Goal: Task Accomplishment & Management: Manage account settings

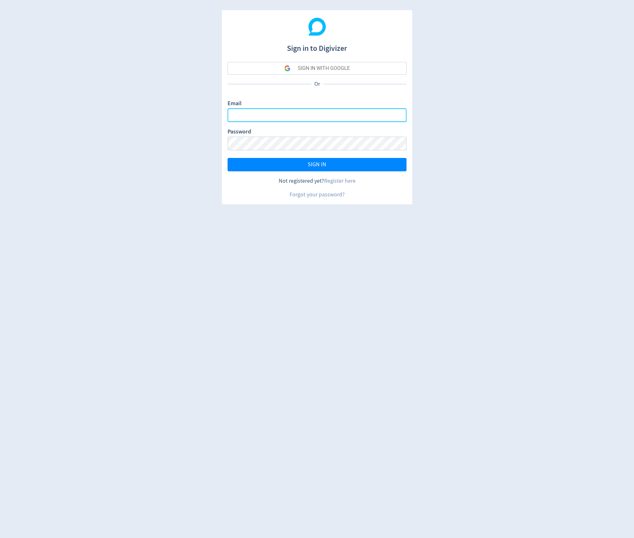
type input "[PERSON_NAME][EMAIL_ADDRESS][DOMAIN_NAME]"
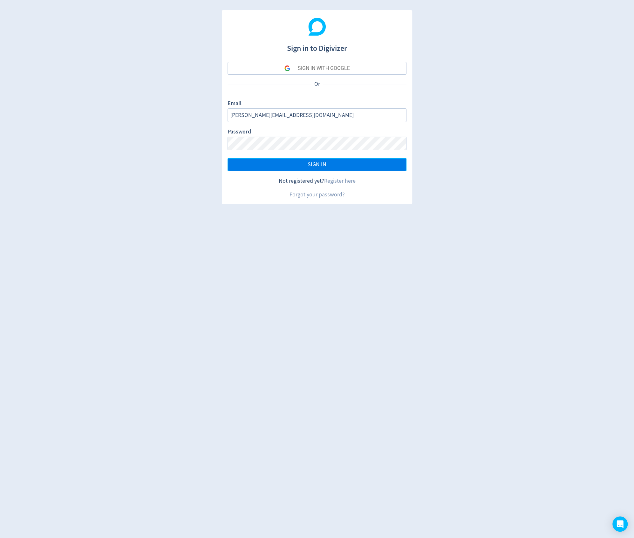
click at [265, 167] on button "SIGN IN" at bounding box center [317, 164] width 179 height 13
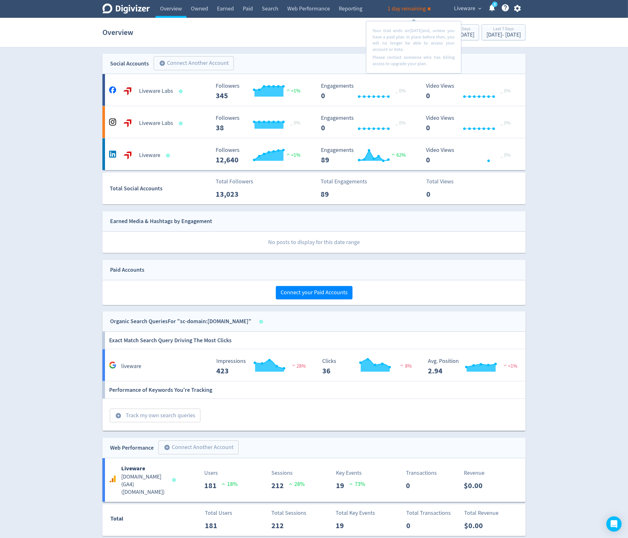
drag, startPoint x: 198, startPoint y: 36, endPoint x: 212, endPoint y: 36, distance: 14.0
click at [198, 36] on div "Overview Previous 7 Days [DATE] - [DATE] Last 7 Days [DATE] - [DATE]" at bounding box center [313, 32] width 423 height 20
click at [476, 9] on button "Liveware expand_more" at bounding box center [467, 8] width 31 height 10
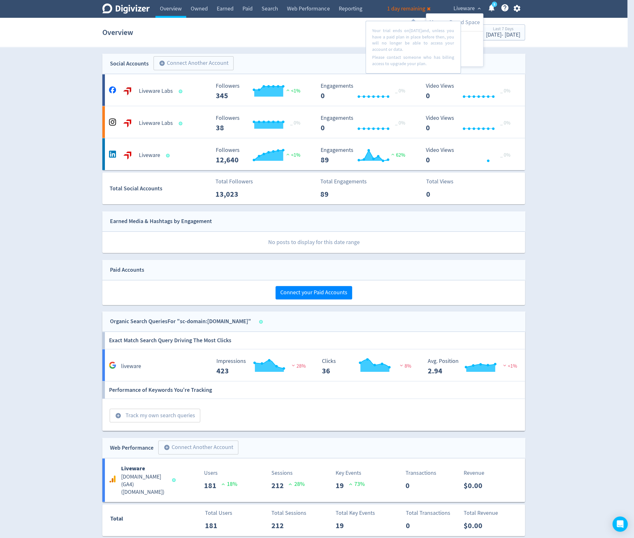
click at [356, 21] on div at bounding box center [317, 269] width 634 height 538
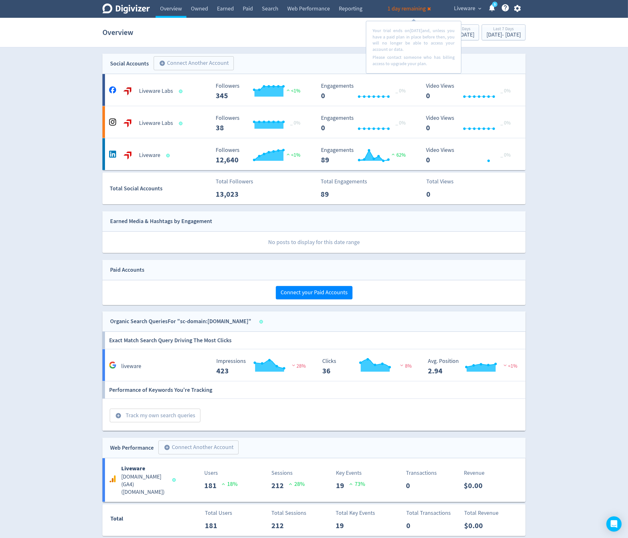
click at [435, 8] on div "Digivizer Logo [PERSON_NAME] Logo Overview Owned Earned Paid Search Web Perform…" at bounding box center [314, 9] width 434 height 18
click at [410, 9] on span "1 day remaining" at bounding box center [406, 8] width 38 height 7
click at [430, 8] on icon at bounding box center [428, 8] width 3 height 3
click at [462, 11] on span "Liveware" at bounding box center [464, 8] width 21 height 10
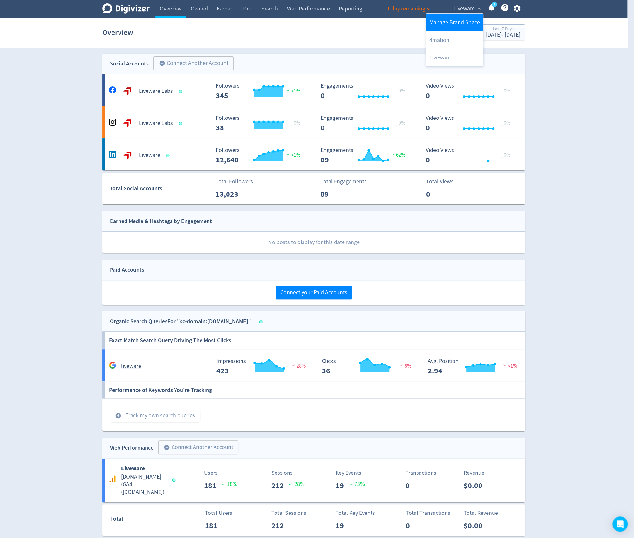
click at [441, 24] on link "Manage Brand Space" at bounding box center [454, 22] width 57 height 17
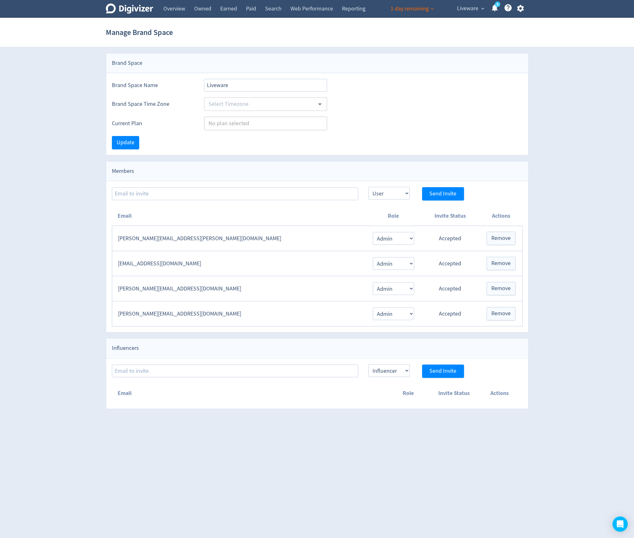
type input "[GEOGRAPHIC_DATA]/[GEOGRAPHIC_DATA]"
type input "Starter lite"
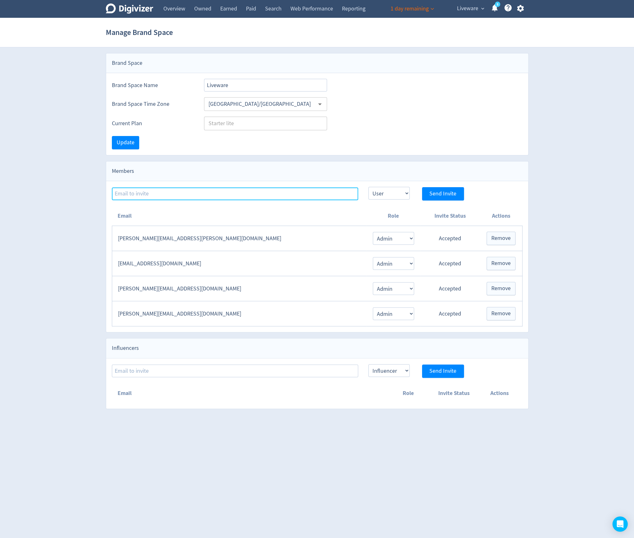
type input "[PERSON_NAME][EMAIL_ADDRESS][DOMAIN_NAME]"
click at [525, 6] on icon "button" at bounding box center [520, 8] width 9 height 9
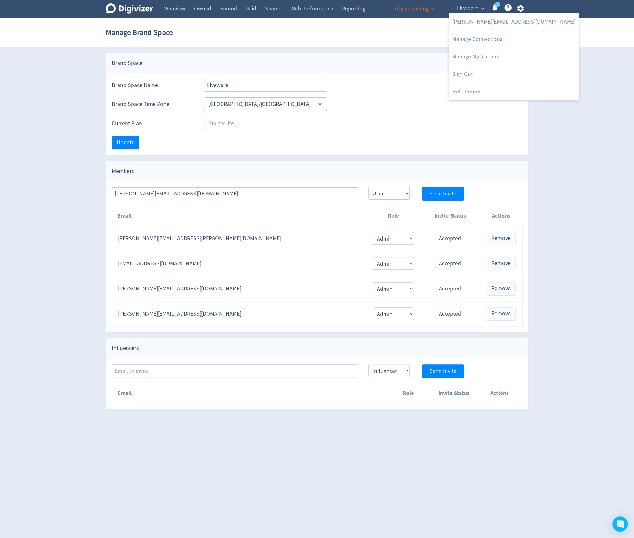
click at [354, 40] on div at bounding box center [317, 269] width 634 height 538
